Goal: Task Accomplishment & Management: Manage account settings

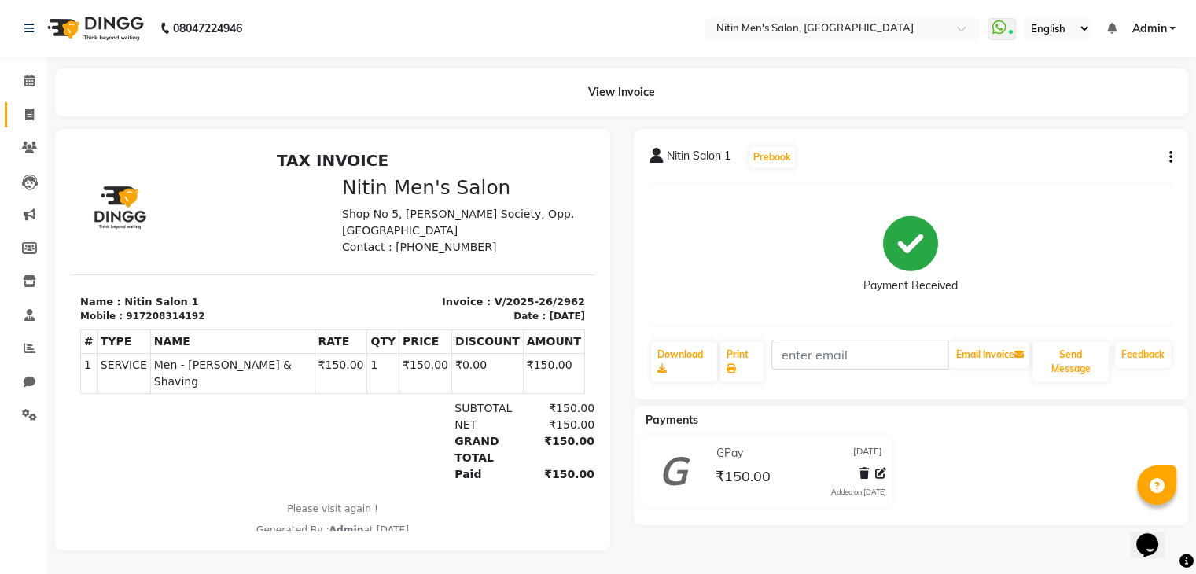
click at [32, 105] on link "Invoice" at bounding box center [24, 115] width 38 height 26
select select "7981"
select select "service"
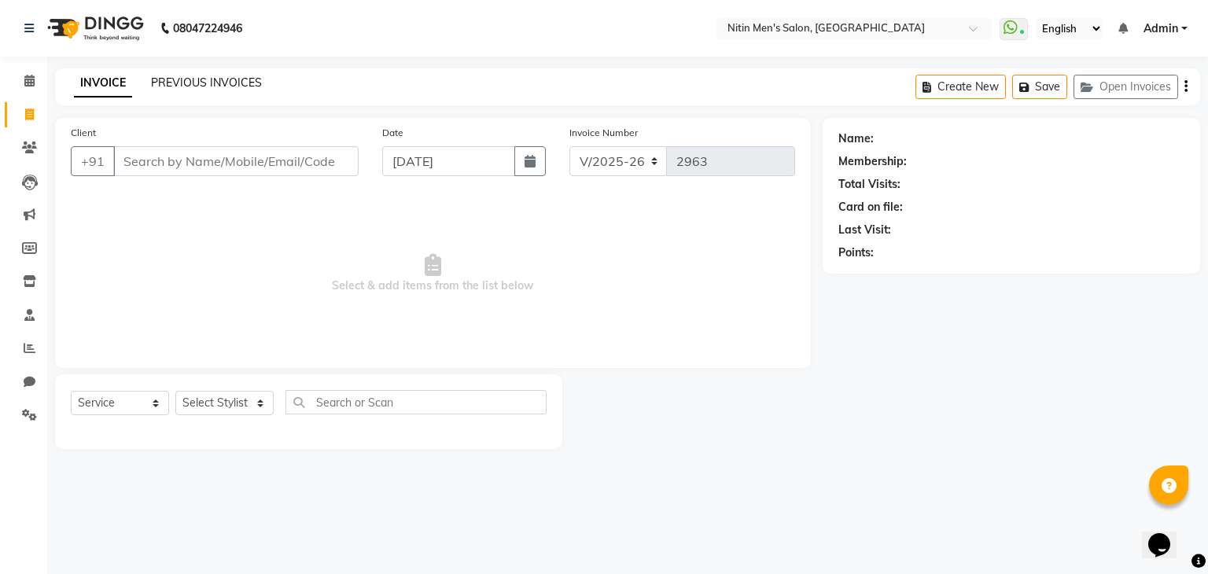
click at [244, 83] on link "PREVIOUS INVOICES" at bounding box center [206, 83] width 111 height 14
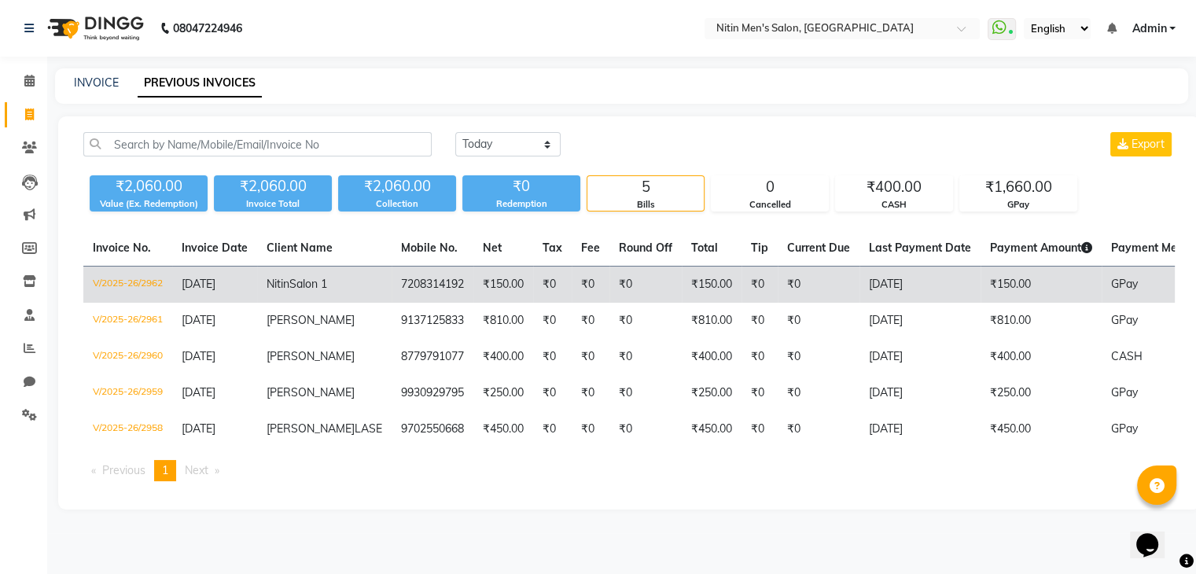
click at [610, 284] on td "₹0" at bounding box center [646, 285] width 72 height 37
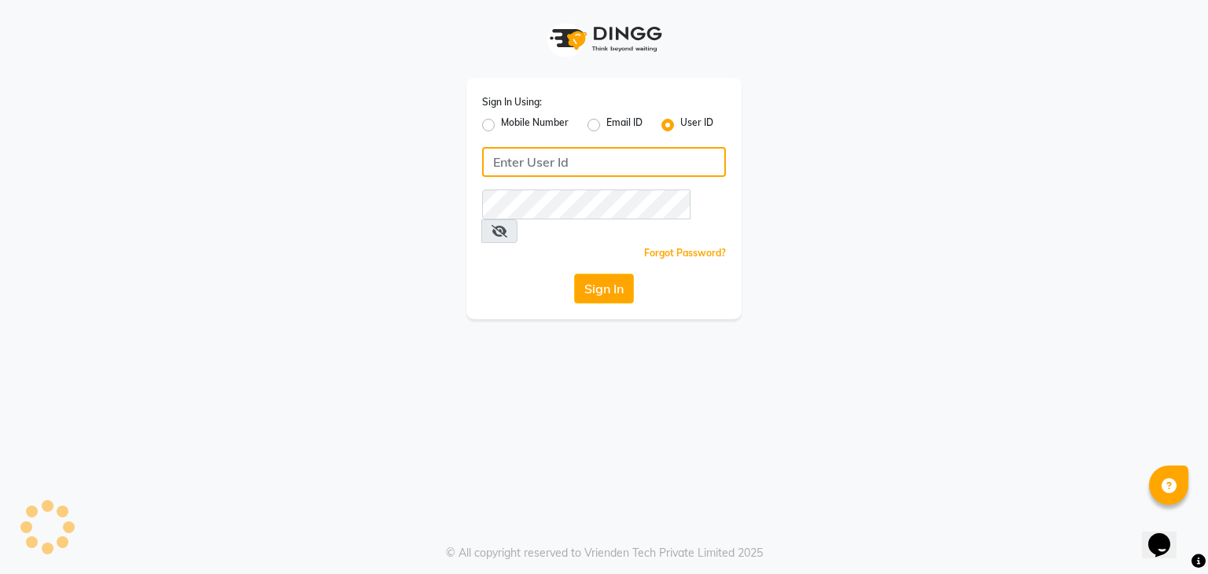
type input "nitinmenssalon"
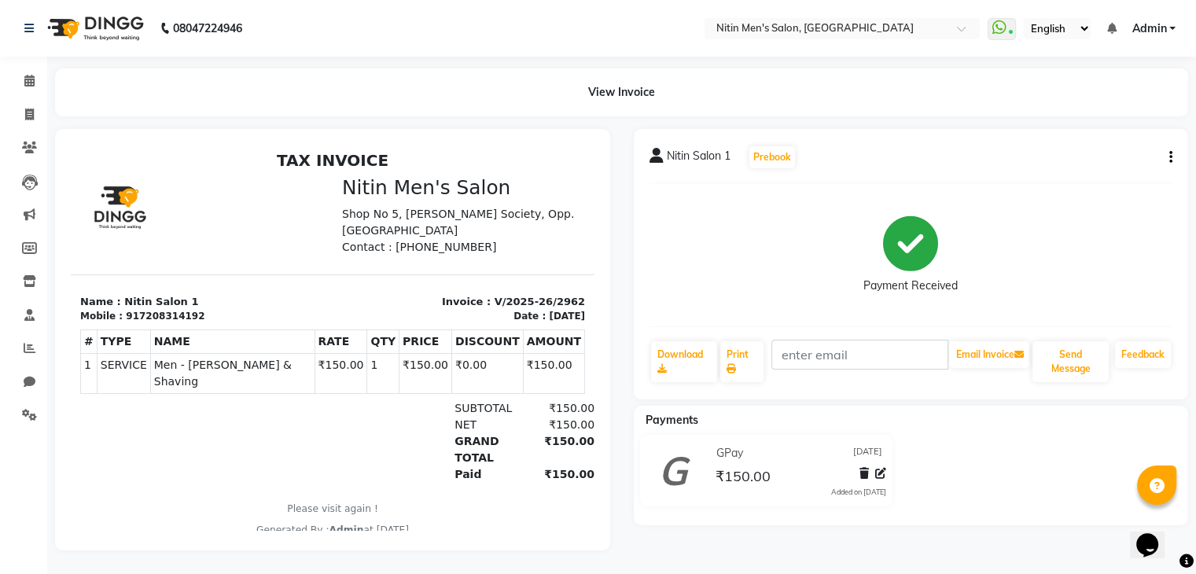
click at [1174, 153] on div "Nitin Salon 1 Prebook Payment Received Download Print Email Invoice Send Messag…" at bounding box center [911, 264] width 555 height 271
click at [1172, 157] on icon "button" at bounding box center [1171, 157] width 3 height 1
click at [1092, 182] on div "Edit Invoice" at bounding box center [1092, 178] width 108 height 20
select select "service"
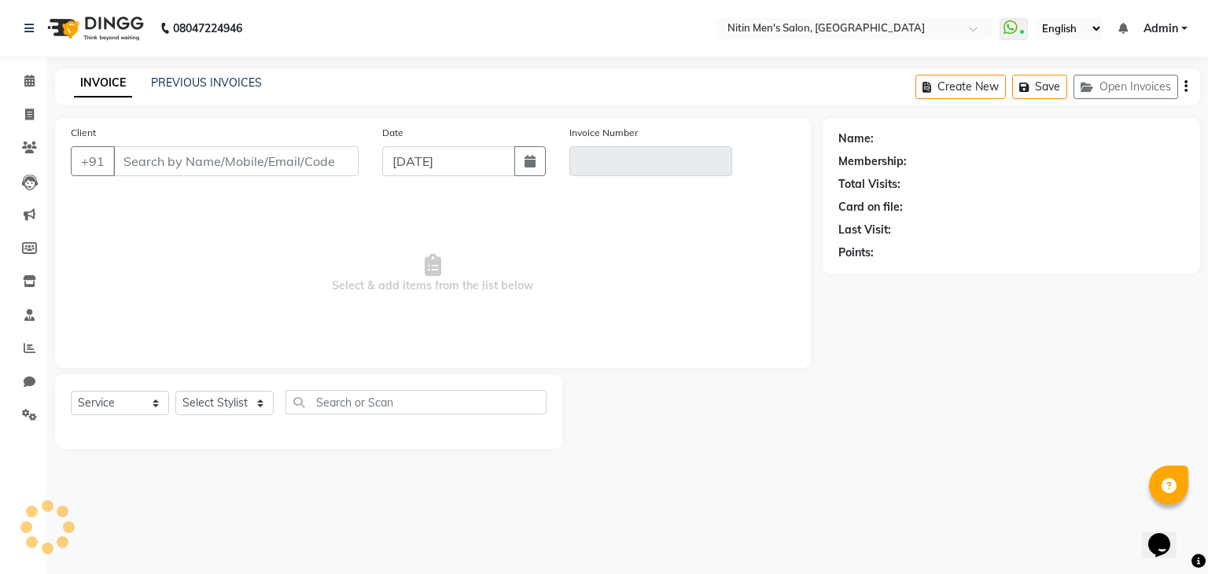
type input "7208314192"
type input "V/2025-26/2962"
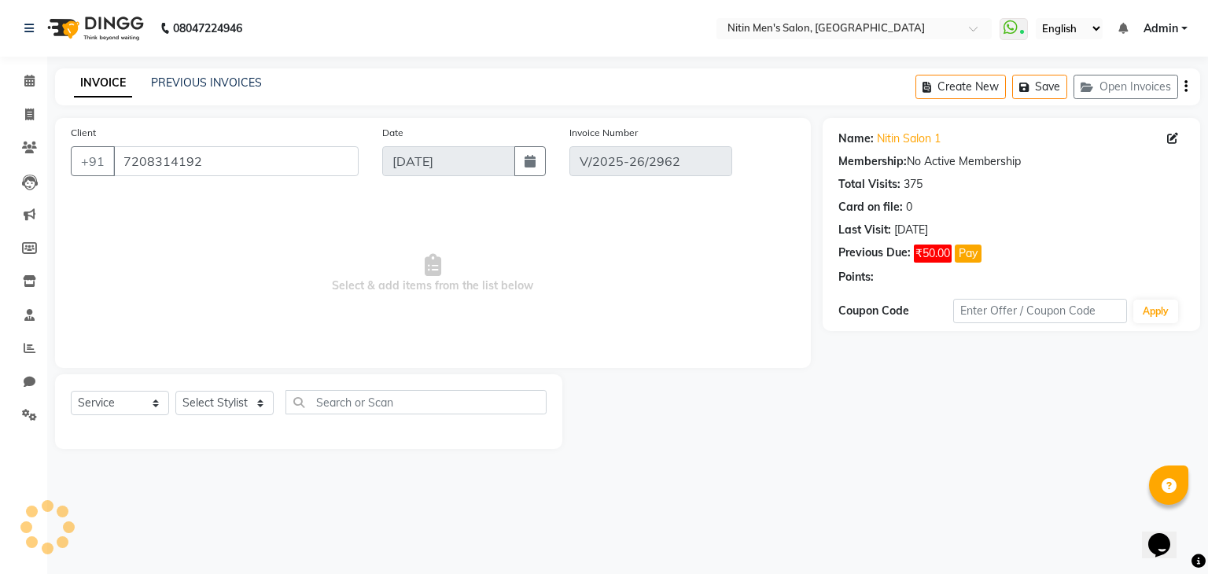
select select "select"
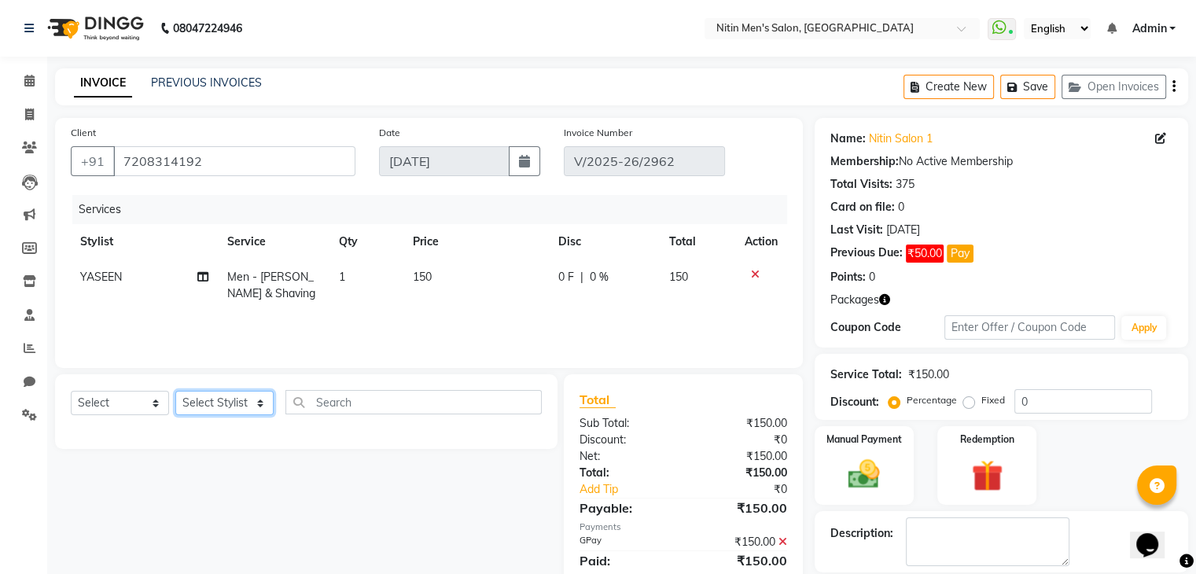
click at [186, 406] on select "Select Stylist ALAM ASHISH DEEPA HASIB JITU MEENAKSHI NITIN SIR PRAJAKTA Rupa S…" at bounding box center [224, 403] width 98 height 24
select select "85157"
click at [175, 392] on select "Select Stylist ALAM ASHISH DEEPA HASIB JITU MEENAKSHI NITIN SIR PRAJAKTA Rupa S…" at bounding box center [224, 403] width 98 height 24
click at [123, 414] on select "Select Service Product Membership Package Voucher Prepaid Gift Card" at bounding box center [120, 403] width 98 height 24
select select "service"
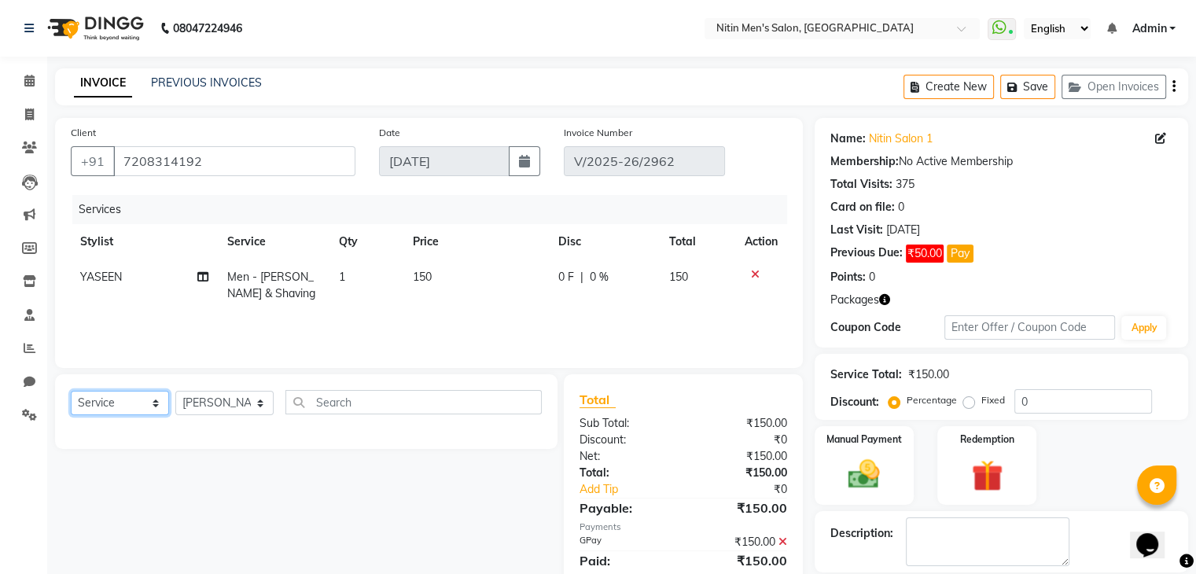
click at [71, 392] on select "Select Service Product Membership Package Voucher Prepaid Gift Card" at bounding box center [120, 403] width 98 height 24
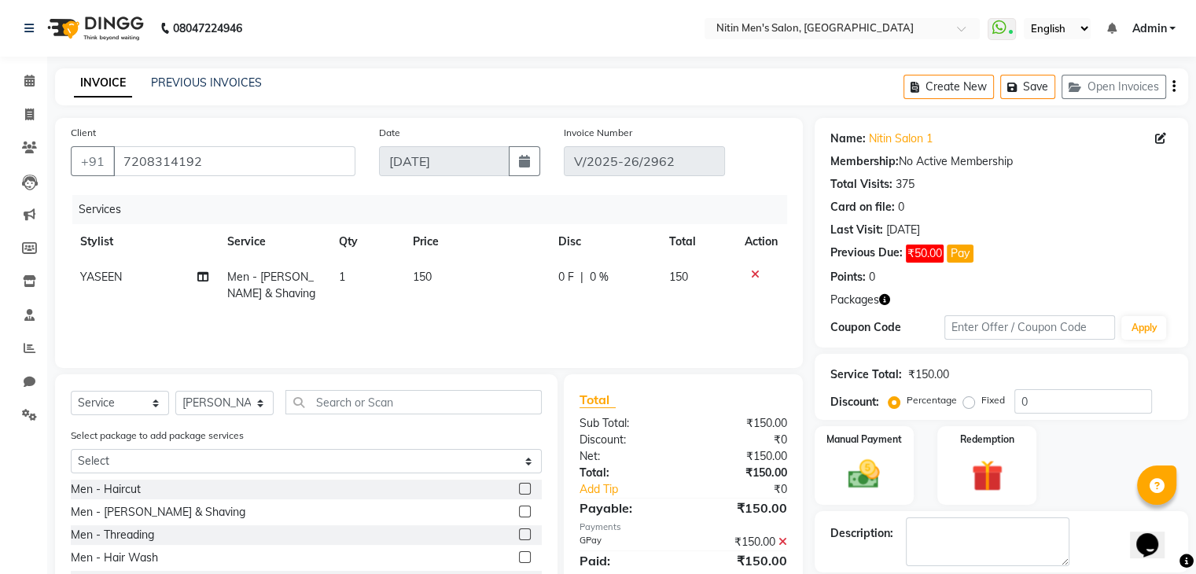
click at [519, 514] on label at bounding box center [525, 512] width 12 height 12
click at [519, 514] on input "checkbox" at bounding box center [524, 512] width 10 height 10
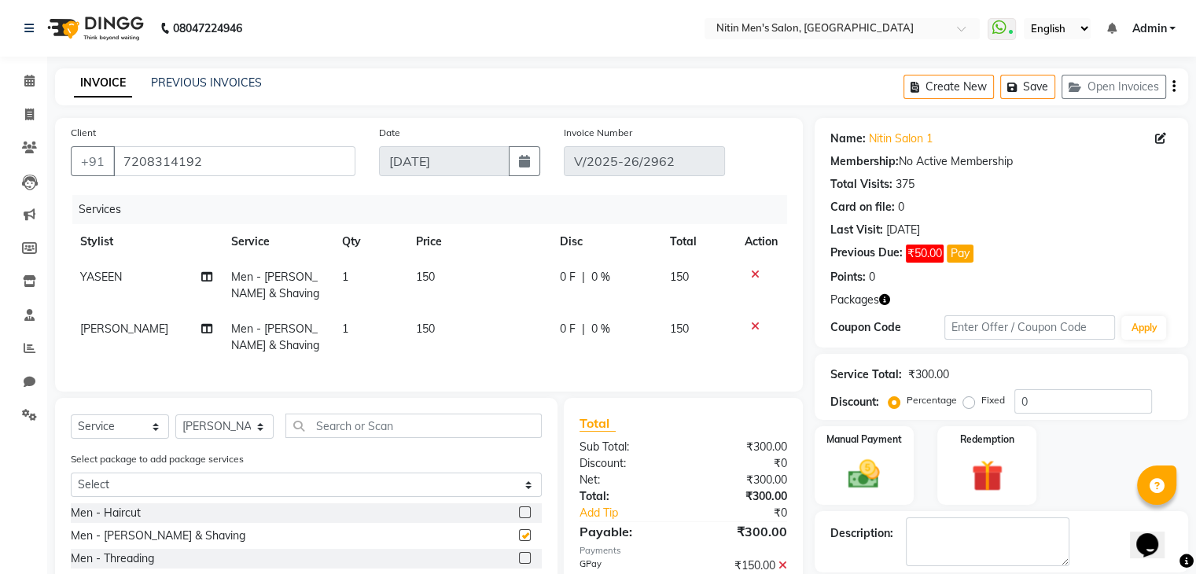
checkbox input "false"
click at [850, 483] on img at bounding box center [864, 475] width 53 height 38
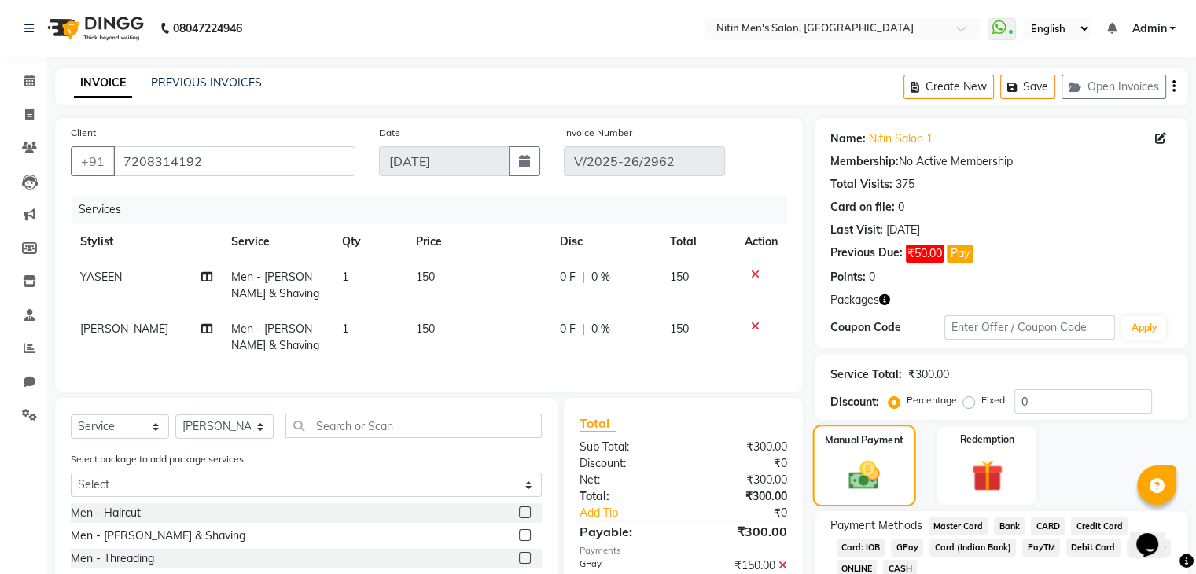
scroll to position [152, 0]
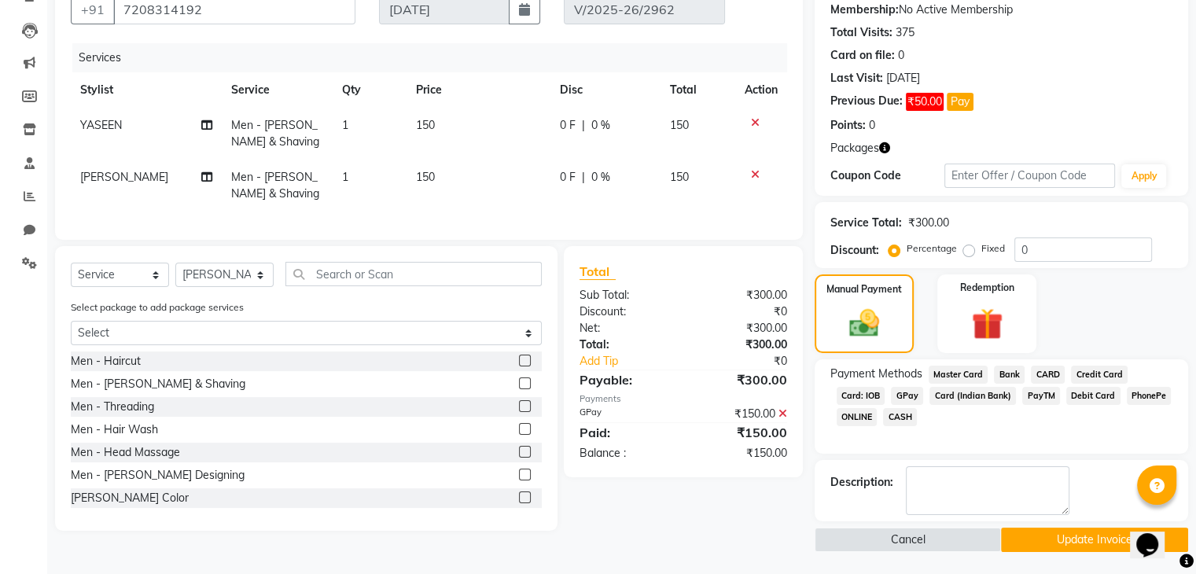
click at [904, 400] on span "GPay" at bounding box center [907, 396] width 32 height 18
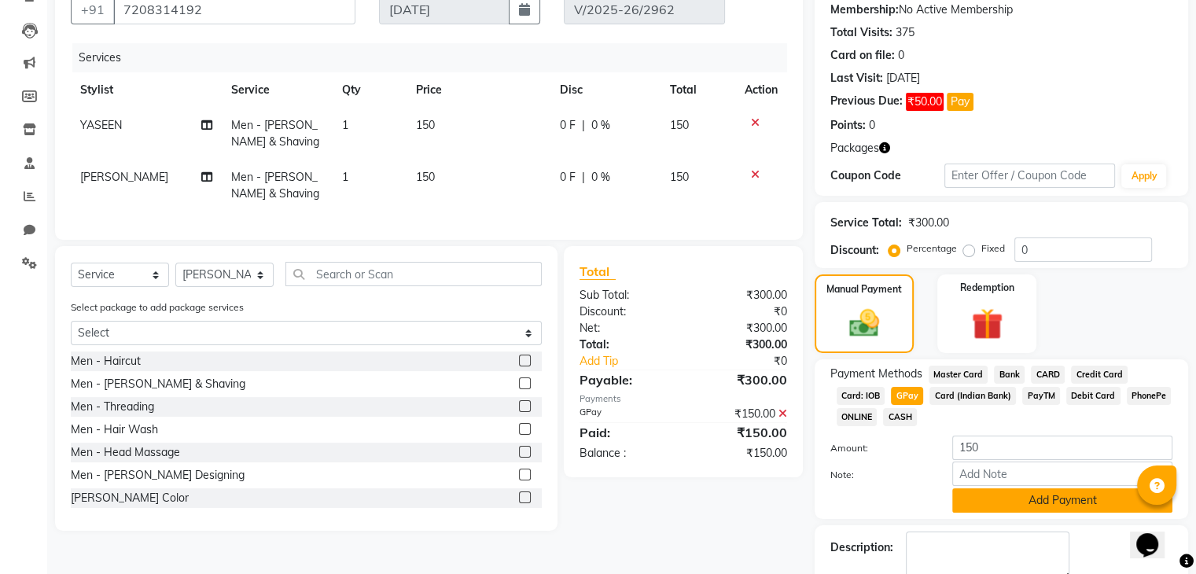
click at [1014, 507] on button "Add Payment" at bounding box center [1063, 500] width 220 height 24
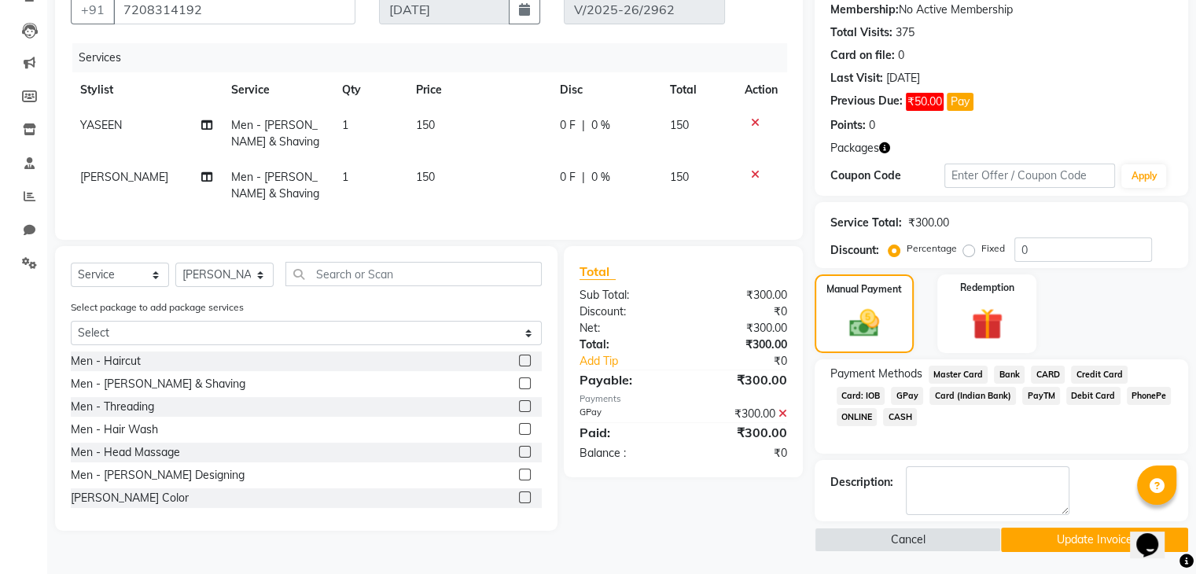
click at [1019, 537] on button "Update Invoice" at bounding box center [1094, 540] width 187 height 24
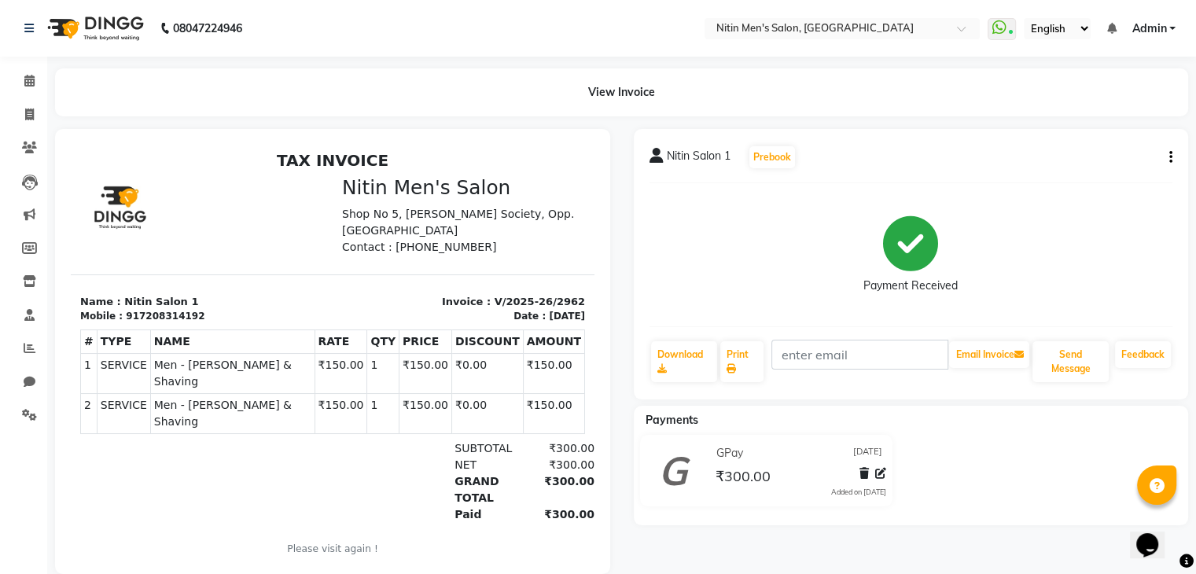
drag, startPoint x: 1179, startPoint y: 23, endPoint x: 1137, endPoint y: 41, distance: 46.2
click at [1137, 41] on nav "08047224946 Select Location × Nitin Men's Salon, Thane West WhatsApp Status ✕ S…" at bounding box center [598, 28] width 1196 height 57
drag, startPoint x: 1137, startPoint y: 41, endPoint x: 1150, endPoint y: 31, distance: 16.4
click at [1150, 31] on nav "08047224946 Select Location × Nitin Men's Salon, Thane West WhatsApp Status ✕ S…" at bounding box center [598, 28] width 1196 height 57
click at [1150, 31] on span "Admin" at bounding box center [1149, 28] width 35 height 17
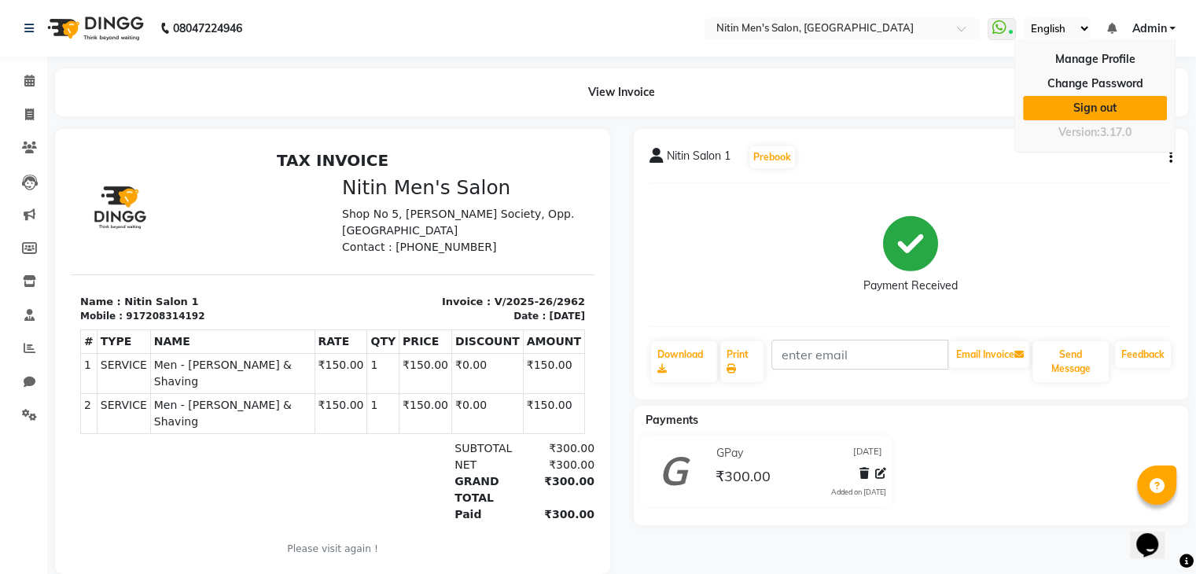
click at [1092, 100] on link "Sign out" at bounding box center [1095, 108] width 144 height 24
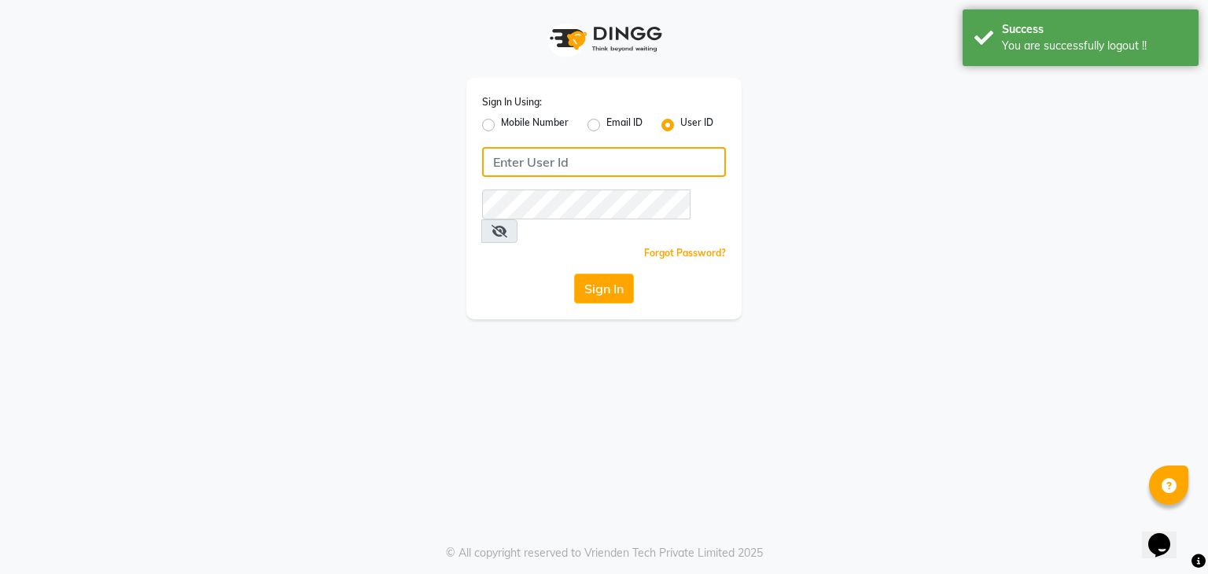
type input "nitinmenssalon"
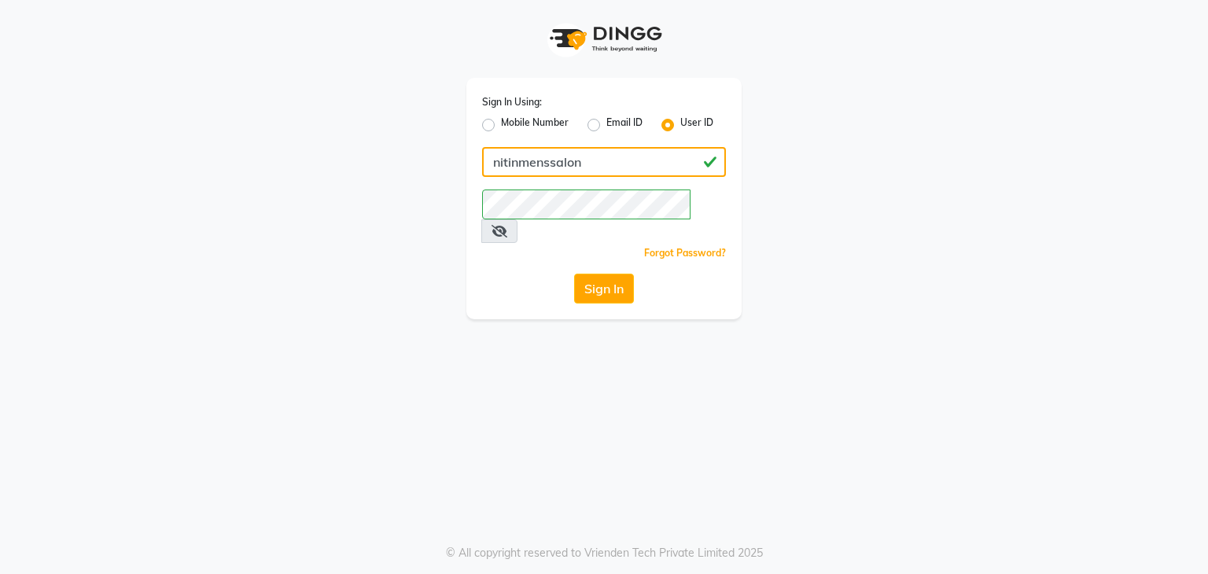
click at [532, 159] on input "nitinmenssalon" at bounding box center [604, 162] width 244 height 30
type input "N"
drag, startPoint x: 530, startPoint y: 368, endPoint x: 540, endPoint y: 354, distance: 17.5
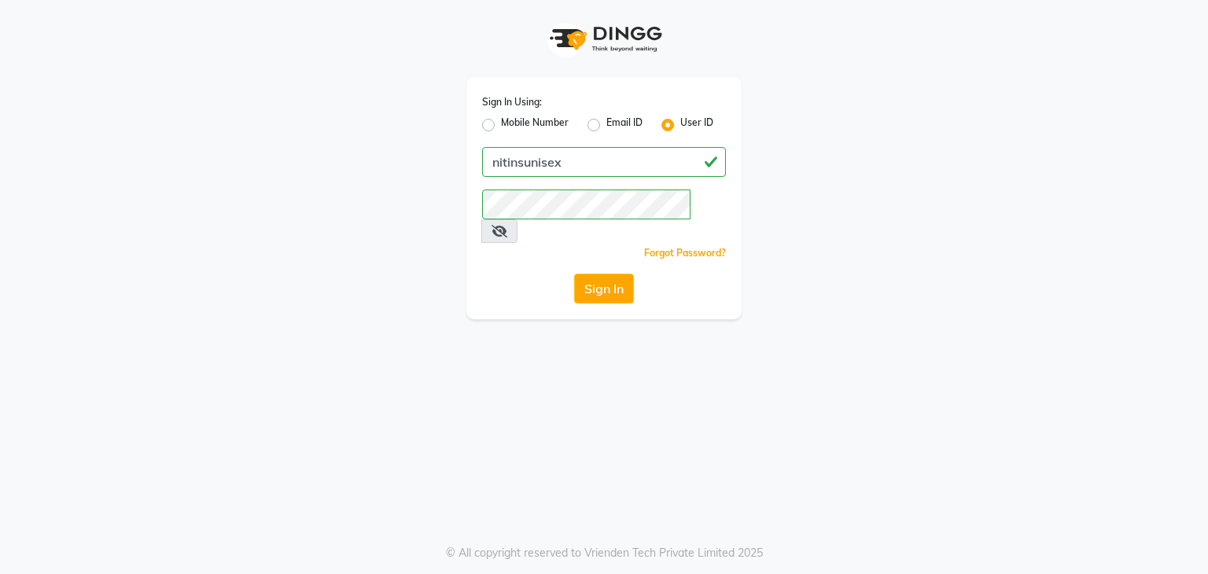
click at [530, 368] on div "Sign In Using: Mobile Number Email ID User ID nitinsunisex Remember me Forgot P…" at bounding box center [604, 287] width 1208 height 574
click at [598, 275] on button "Sign In" at bounding box center [604, 289] width 60 height 30
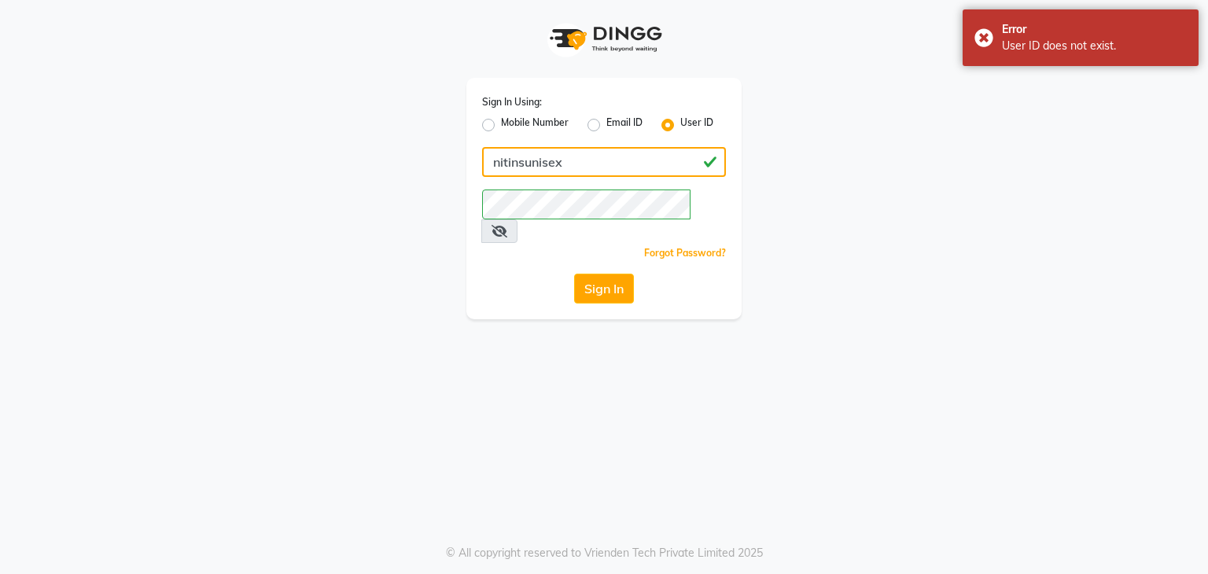
click at [508, 155] on input "nitinsunisex" at bounding box center [604, 162] width 244 height 30
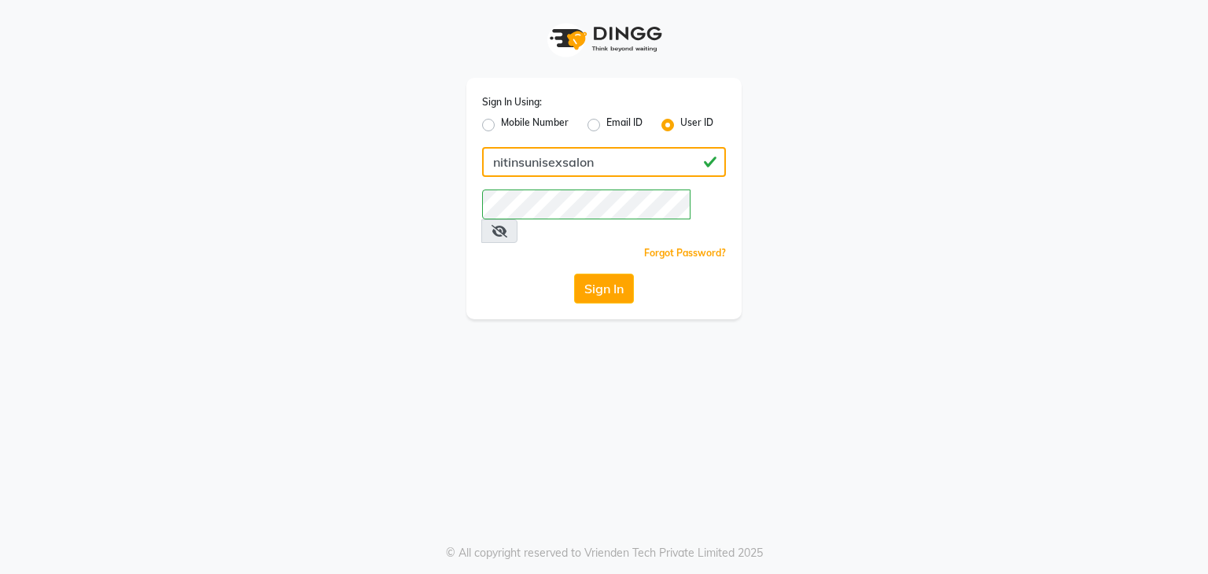
type input "nitinsunisexsalon"
click at [593, 286] on div "Sign In Using: Mobile Number Email ID User ID nitinsunisexsalon Remember me For…" at bounding box center [603, 198] width 275 height 241
click at [596, 277] on button "Sign In" at bounding box center [604, 289] width 60 height 30
